Goal: Navigation & Orientation: Find specific page/section

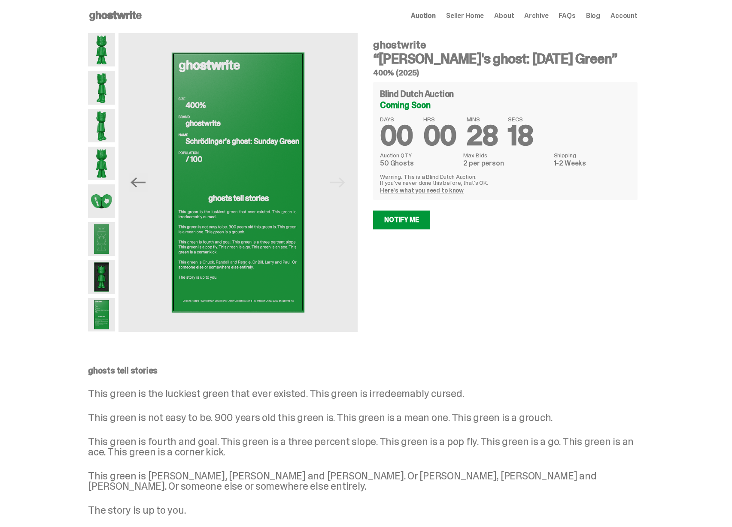
scroll to position [2, 0]
click at [138, 188] on icon "Previous" at bounding box center [137, 182] width 15 height 15
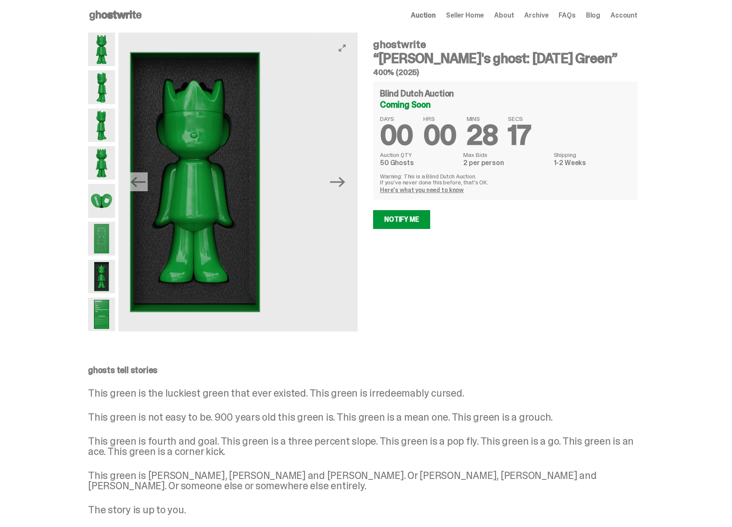
click at [138, 188] on icon "Previous" at bounding box center [137, 182] width 15 height 15
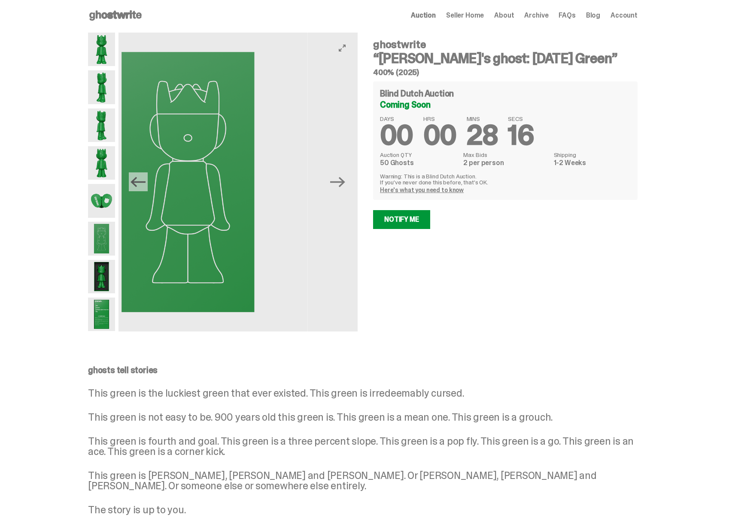
click at [139, 187] on icon "Previous" at bounding box center [137, 182] width 15 height 15
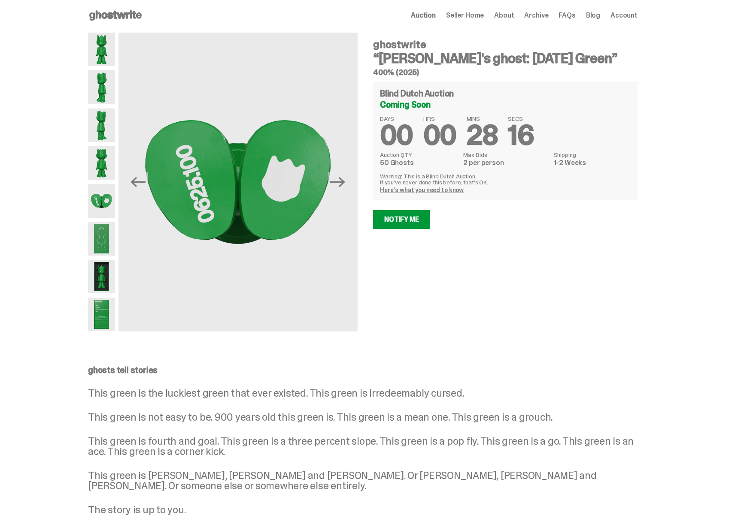
click at [480, 19] on span "Seller Home" at bounding box center [465, 15] width 38 height 7
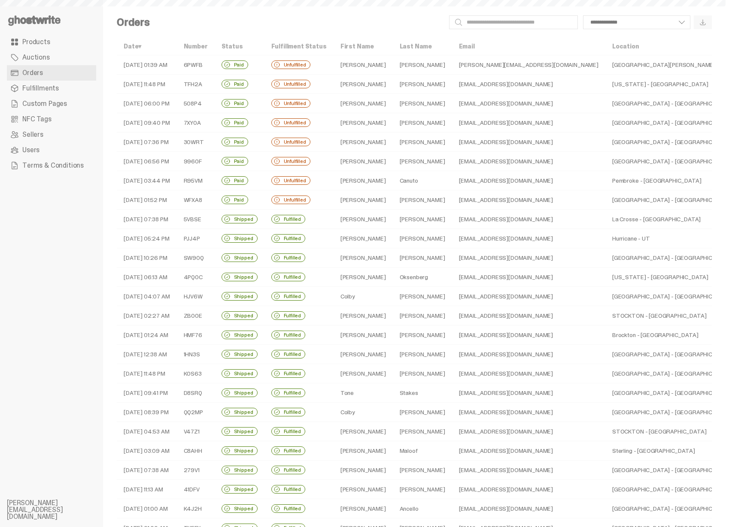
click at [58, 55] on link "Auctions" at bounding box center [51, 57] width 89 height 15
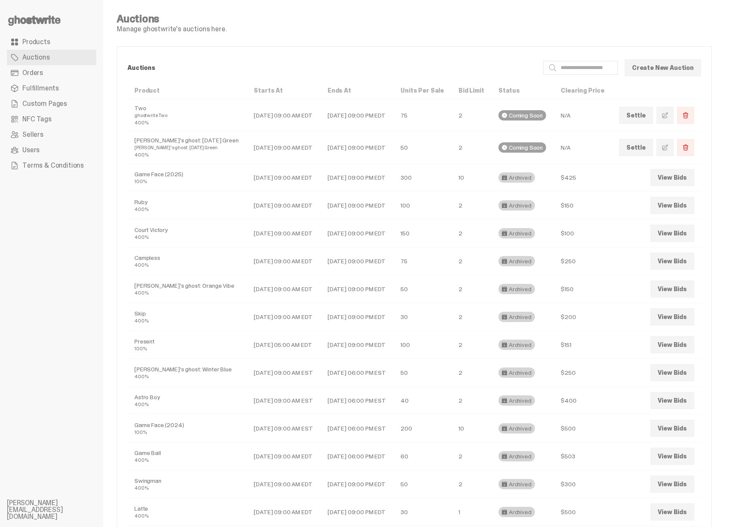
click at [76, 42] on link "Products" at bounding box center [51, 41] width 89 height 15
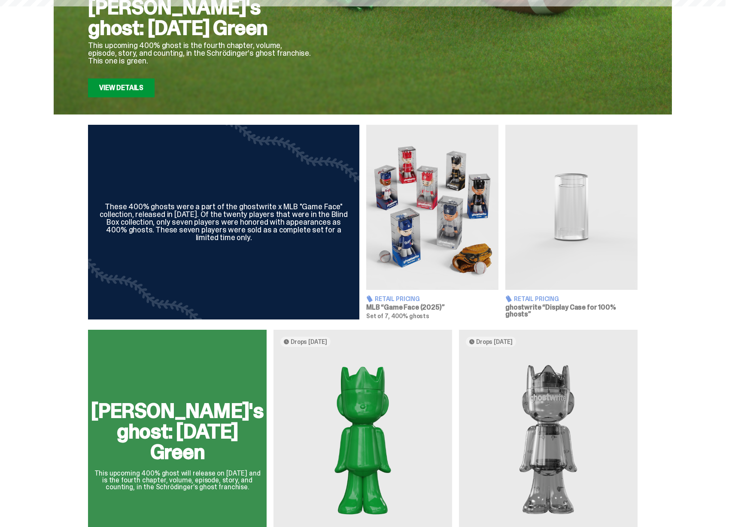
scroll to position [318, 0]
